Goal: Information Seeking & Learning: Learn about a topic

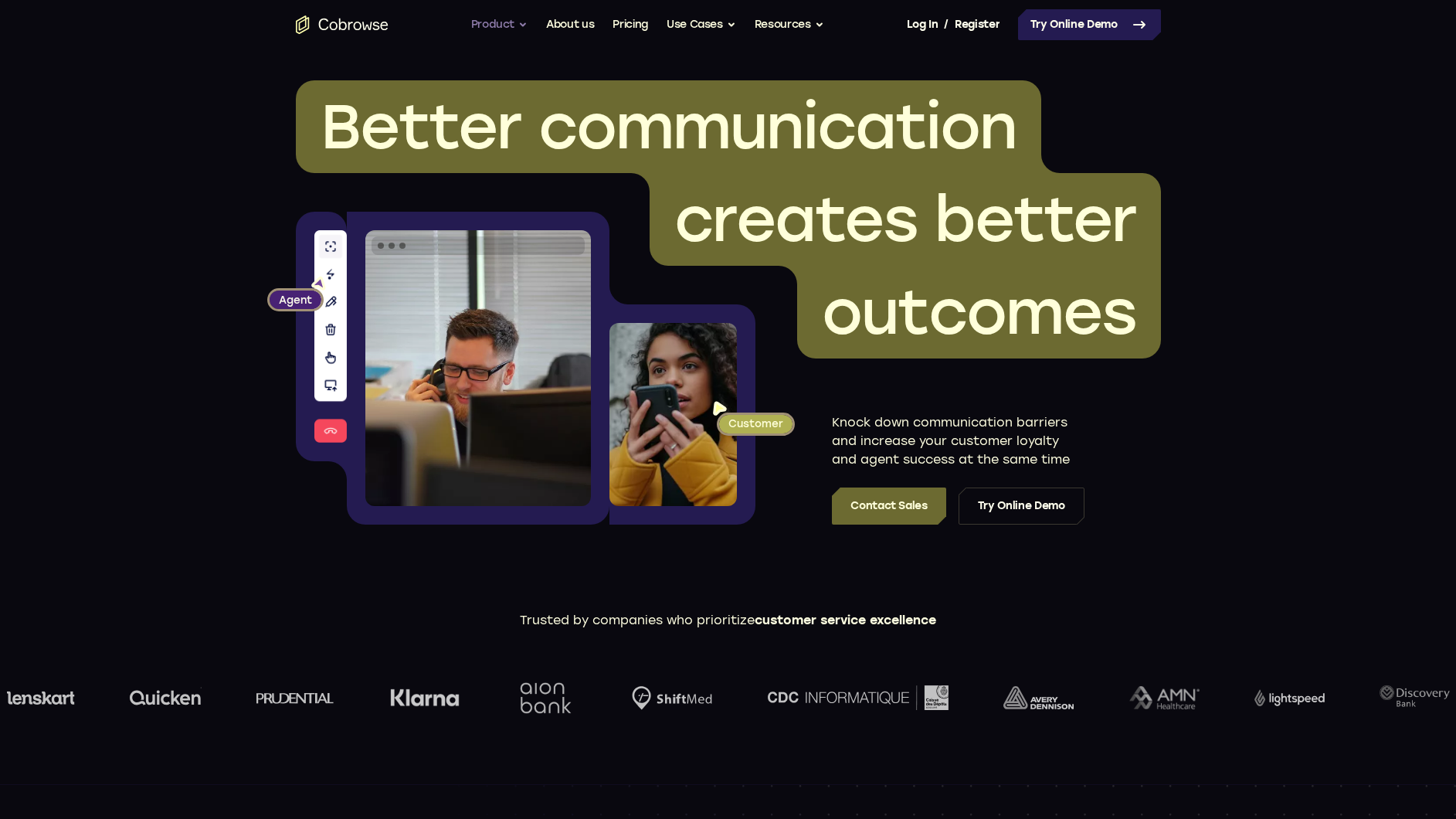
click at [501, 19] on button "Product" at bounding box center [500, 25] width 57 height 31
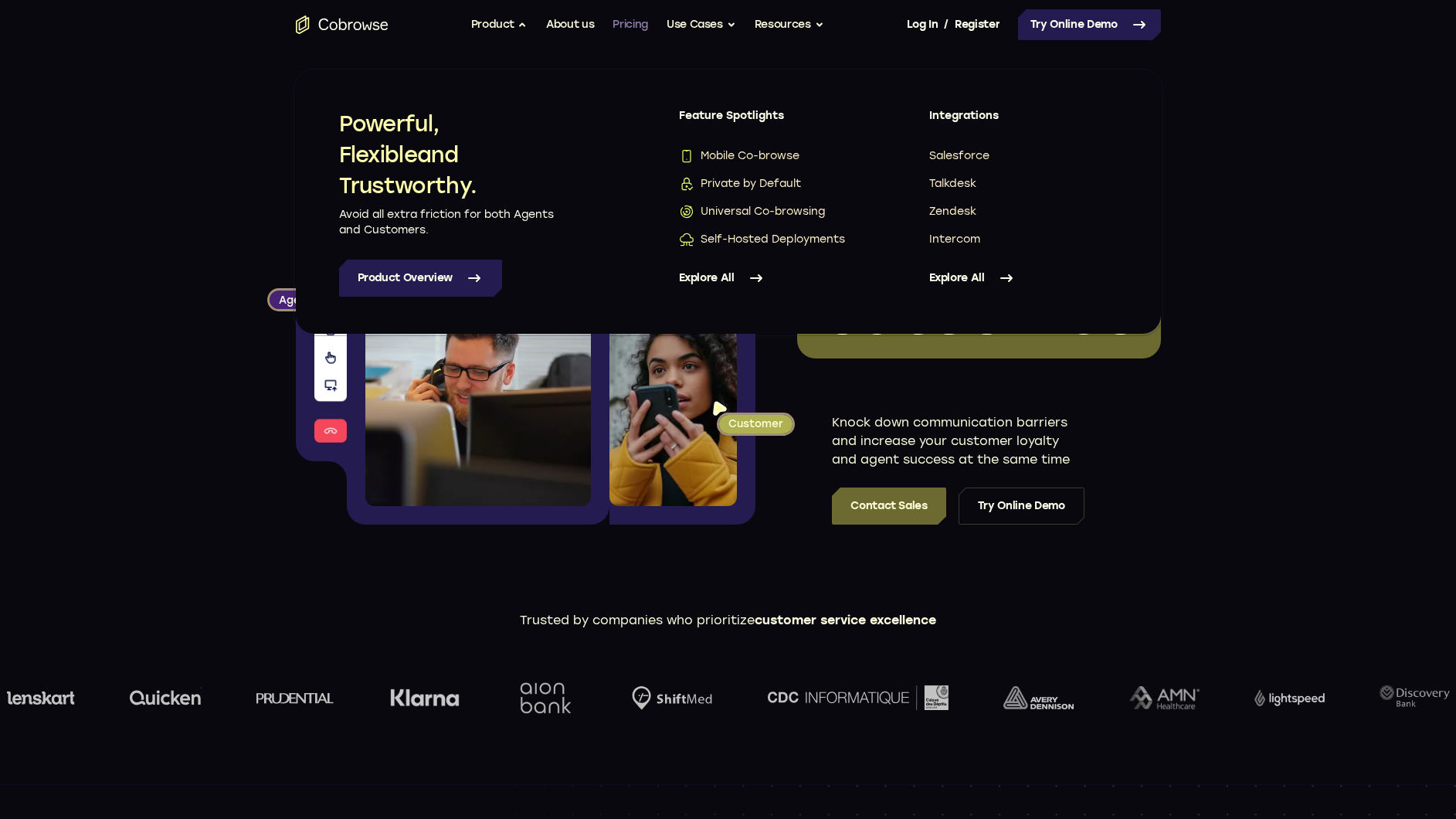
click at [640, 19] on link "Pricing" at bounding box center [631, 25] width 35 height 31
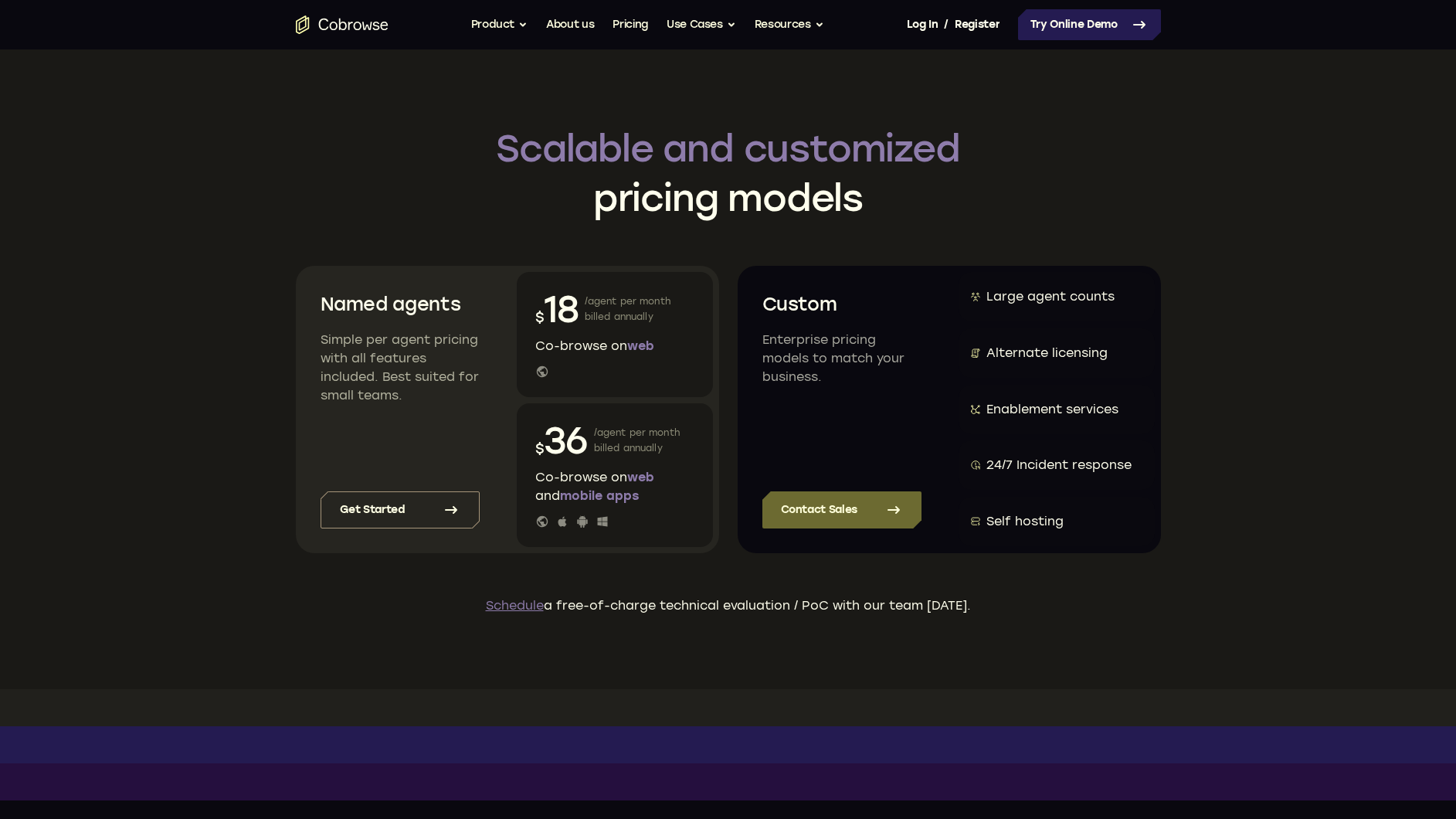
click at [344, 26] on icon "Go to the home page" at bounding box center [342, 25] width 93 height 18
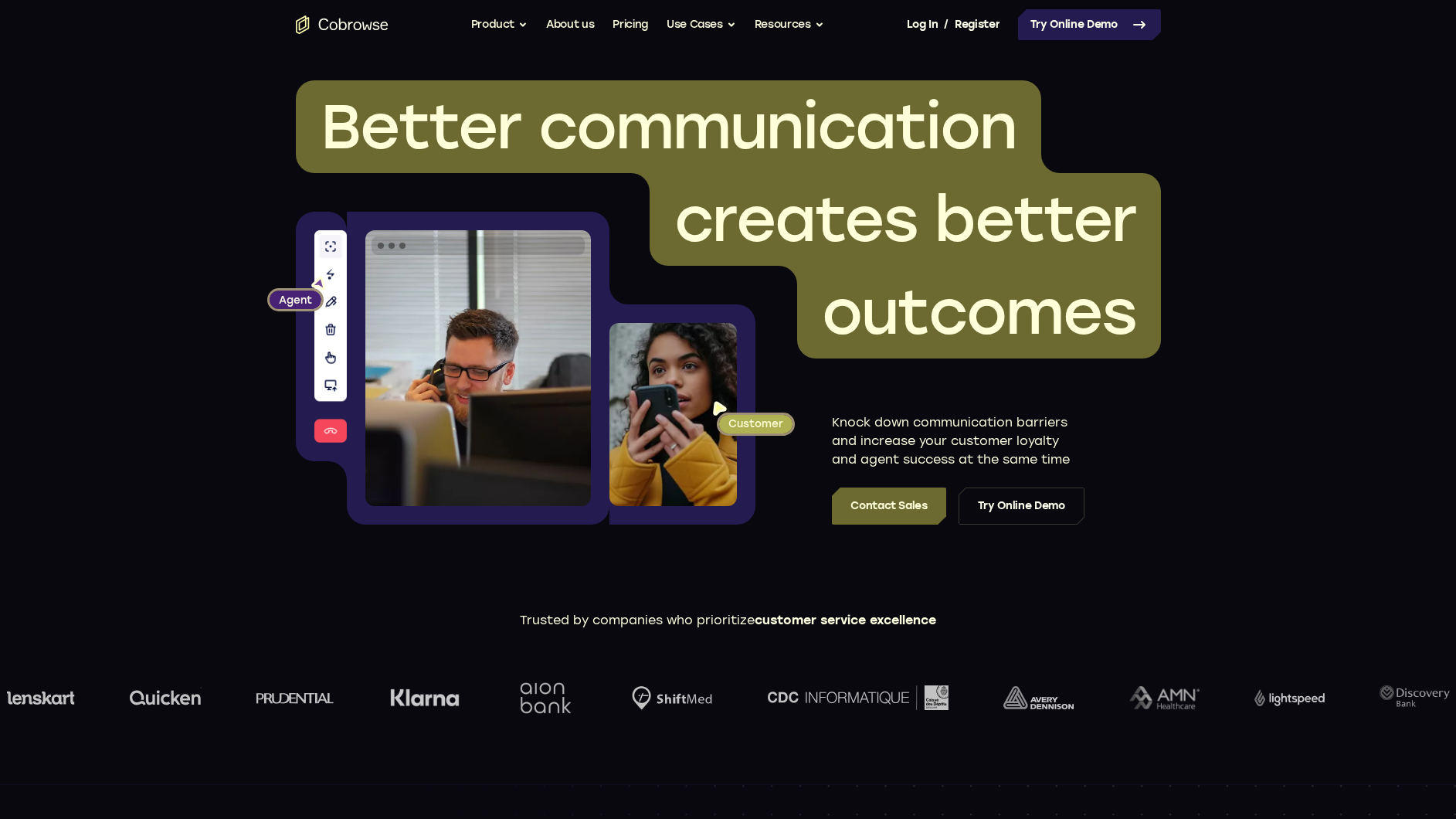
click at [354, 113] on span "Better communication" at bounding box center [668, 126] width 696 height 74
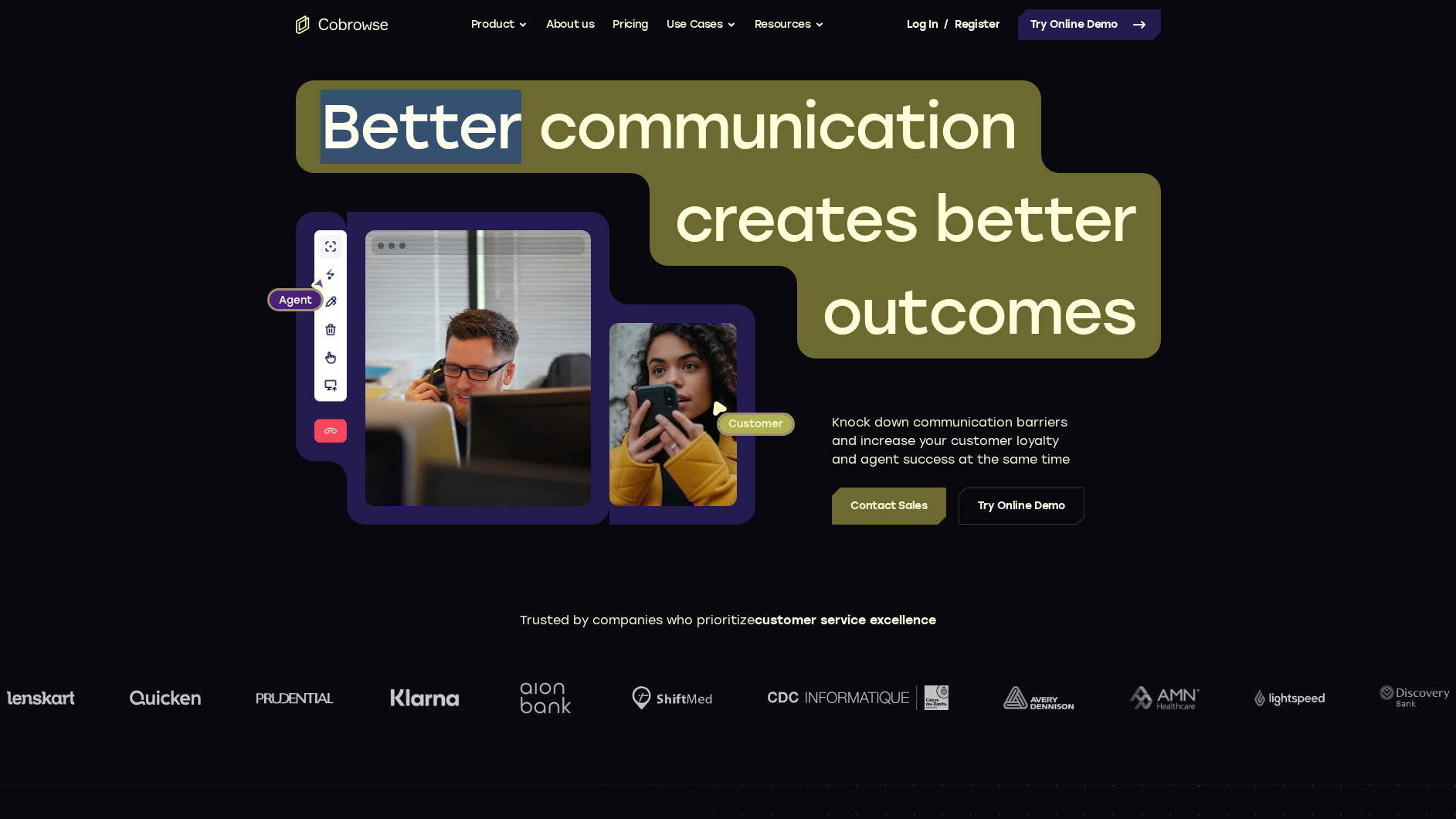
click at [354, 113] on span "Better communication" at bounding box center [668, 126] width 696 height 74
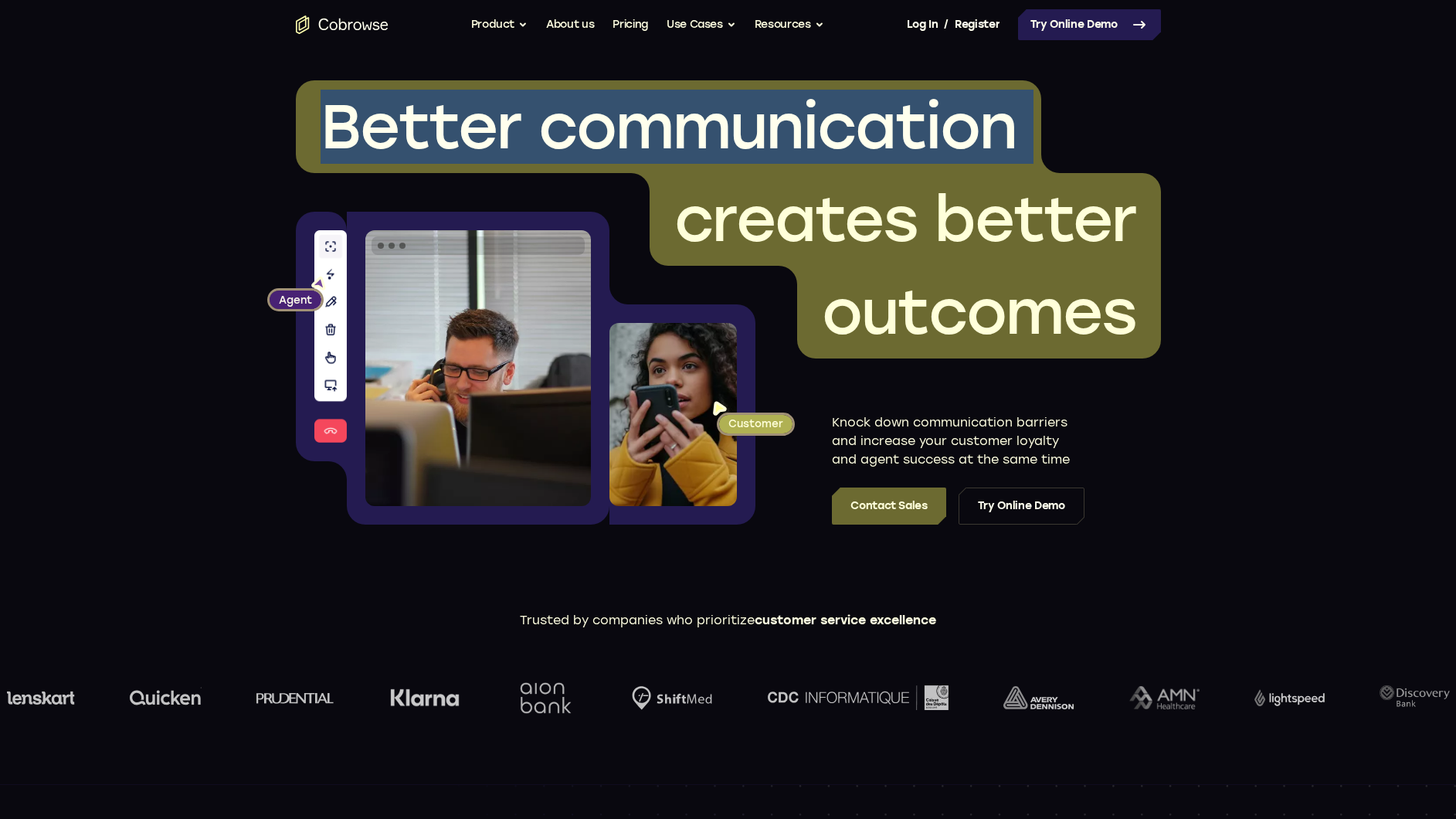
click at [354, 113] on span "Better communication" at bounding box center [668, 126] width 696 height 74
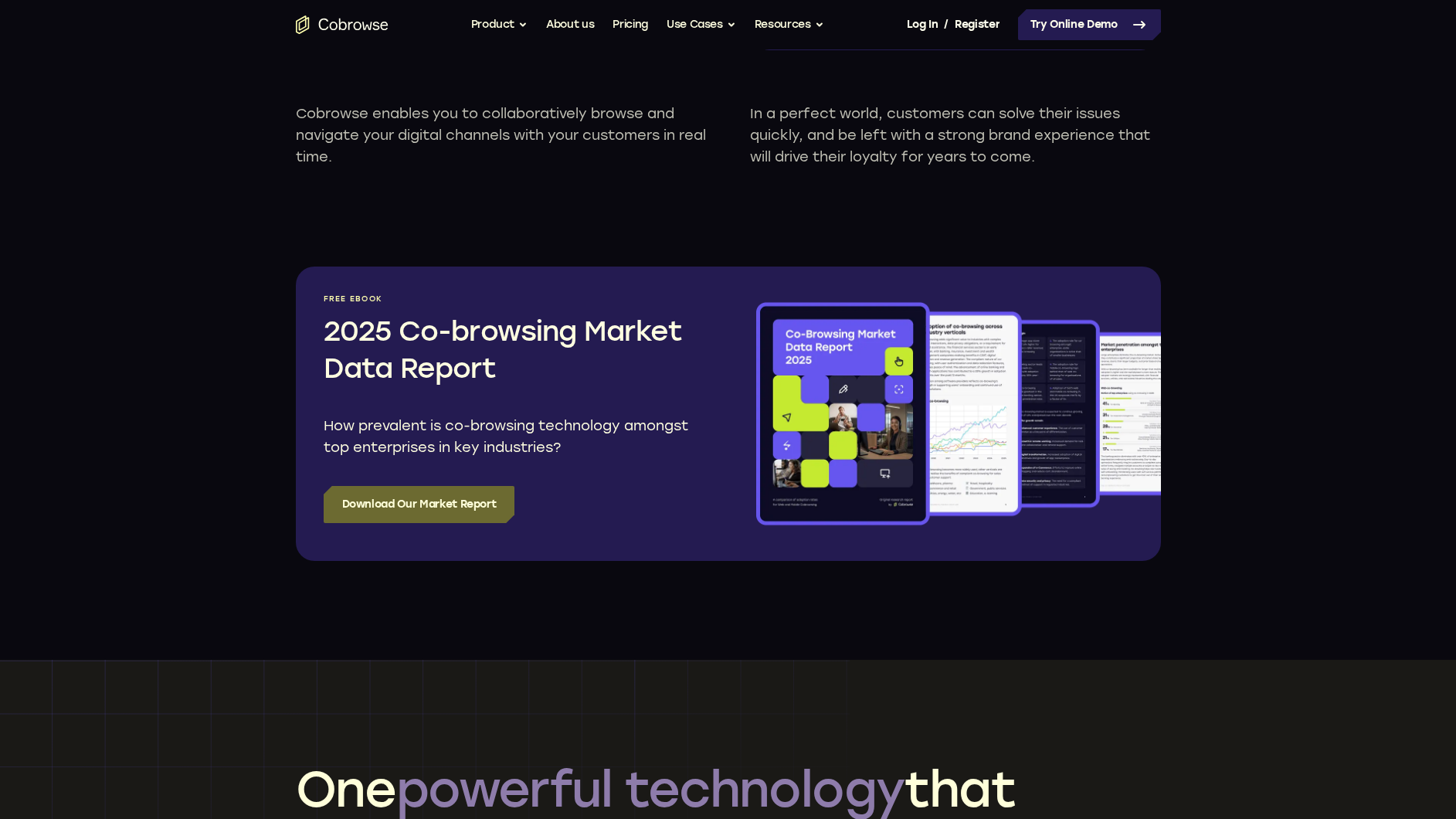
scroll to position [1641, 0]
